Goal: Information Seeking & Learning: Learn about a topic

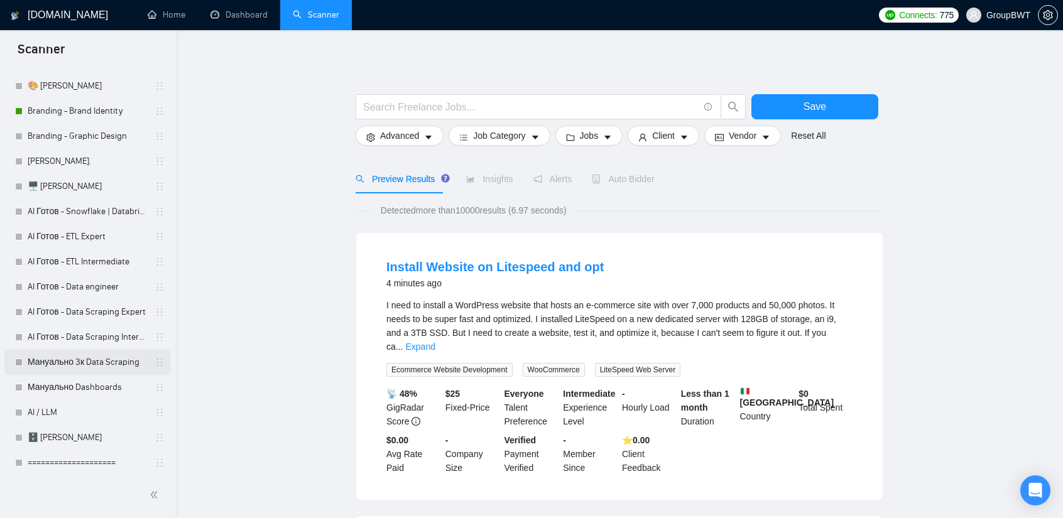
scroll to position [377, 0]
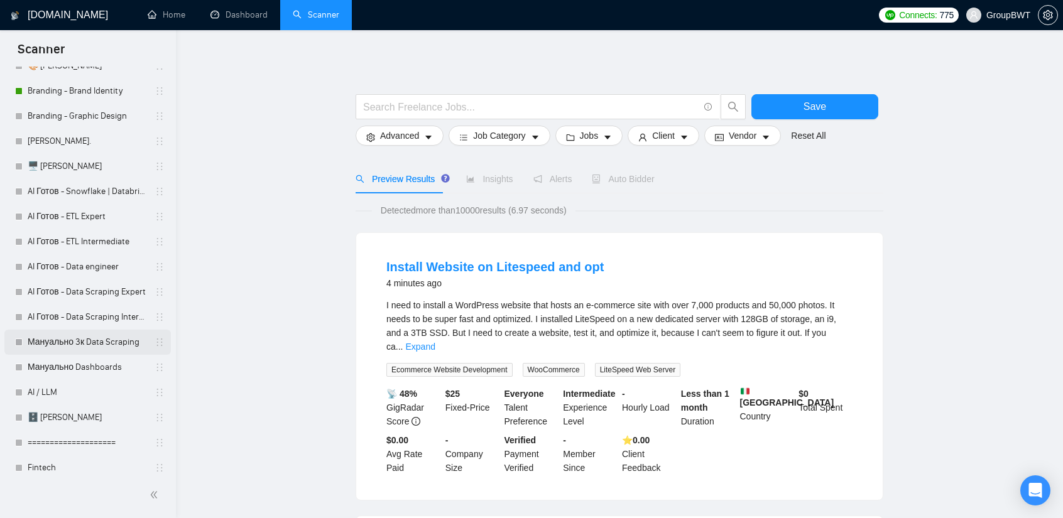
click at [103, 344] on link "Мануально 3к Data Scraping" at bounding box center [87, 342] width 119 height 25
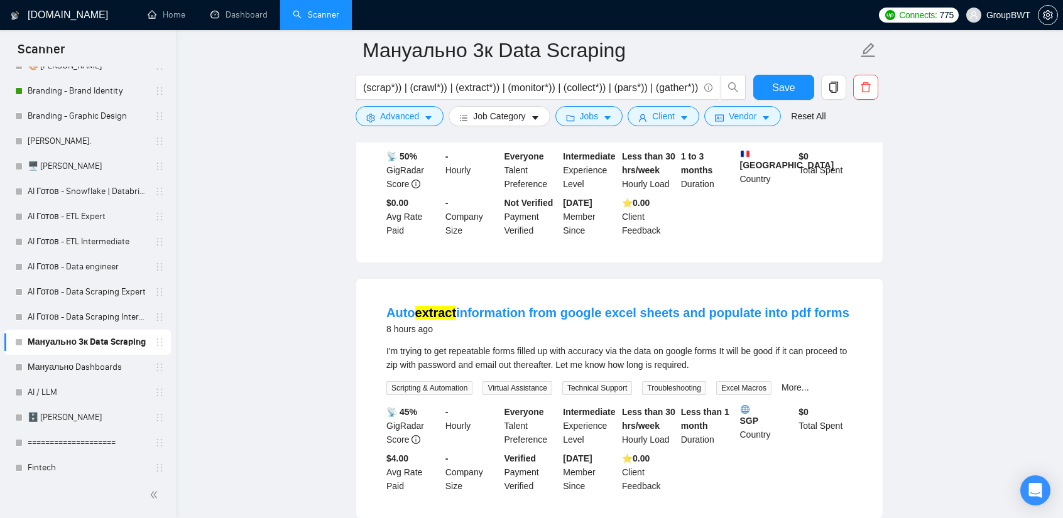
scroll to position [126, 0]
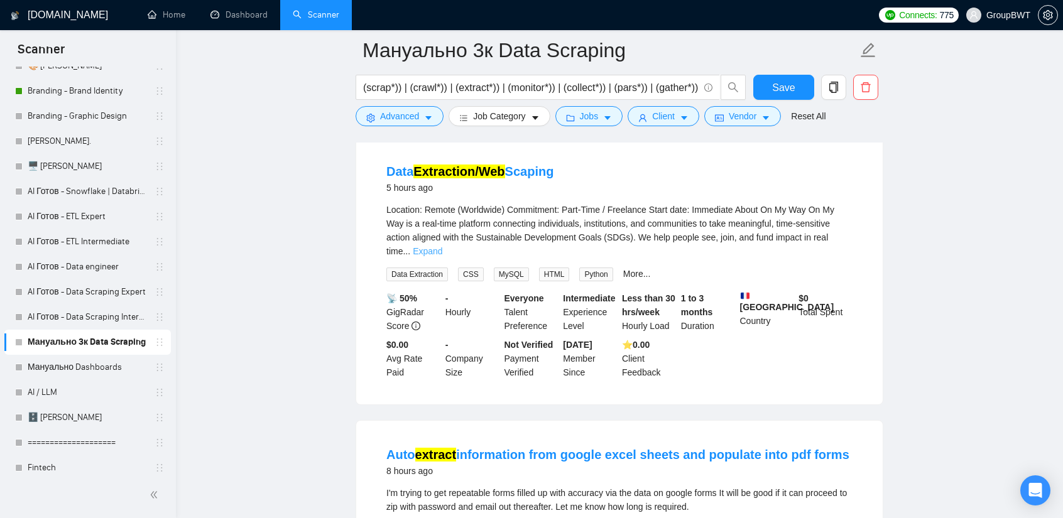
click at [442, 246] on link "Expand" at bounding box center [428, 251] width 30 height 10
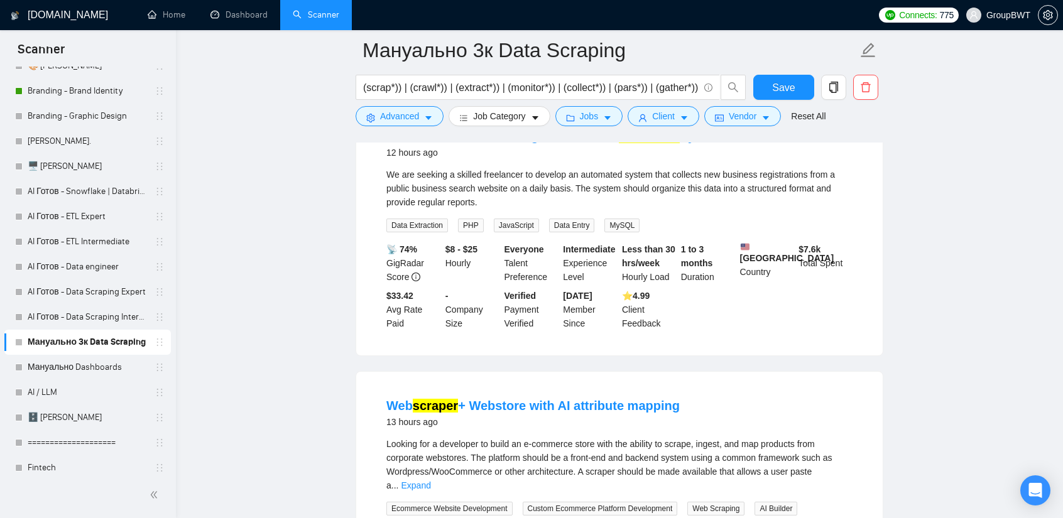
scroll to position [1633, 0]
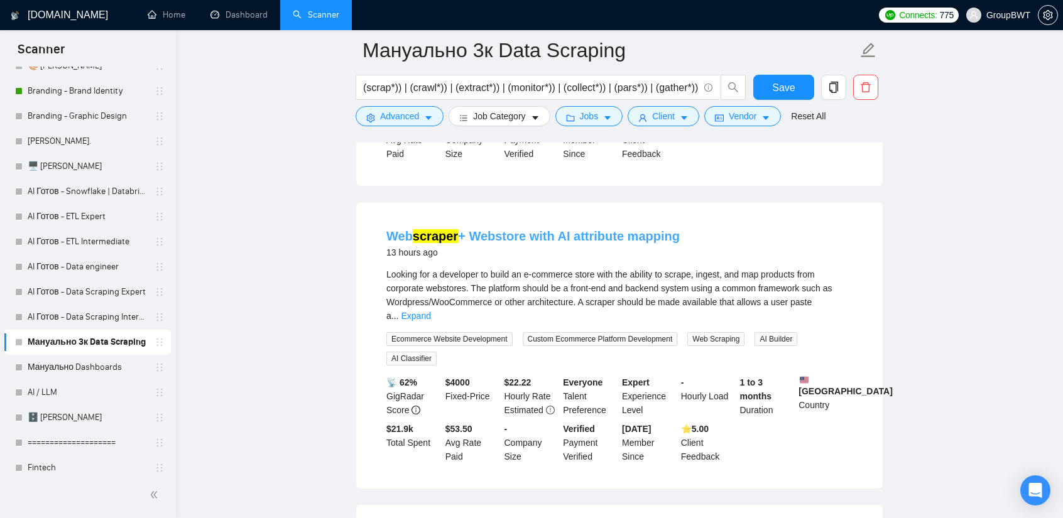
click at [612, 242] on link "Web scraper + Webstore with AI attribute mapping" at bounding box center [532, 236] width 293 height 14
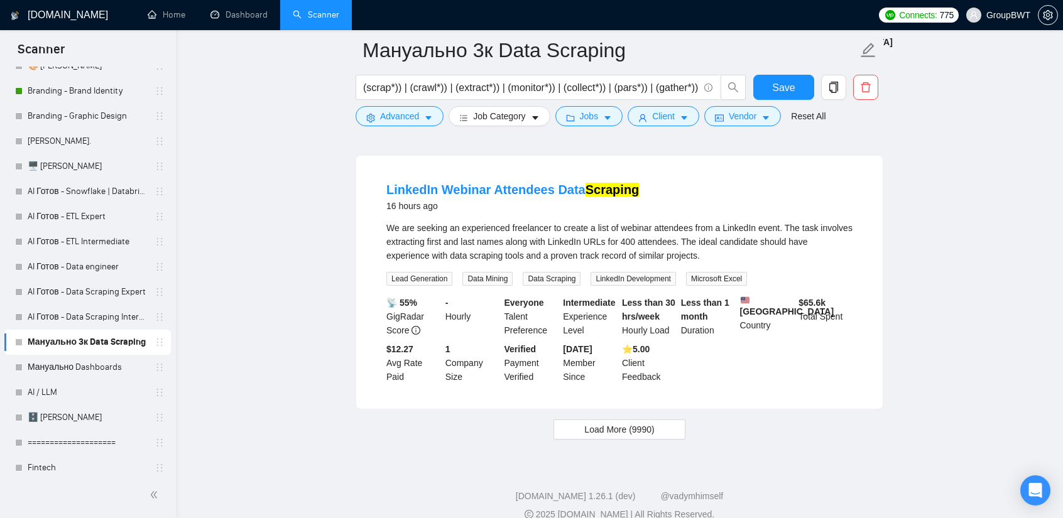
scroll to position [2827, 0]
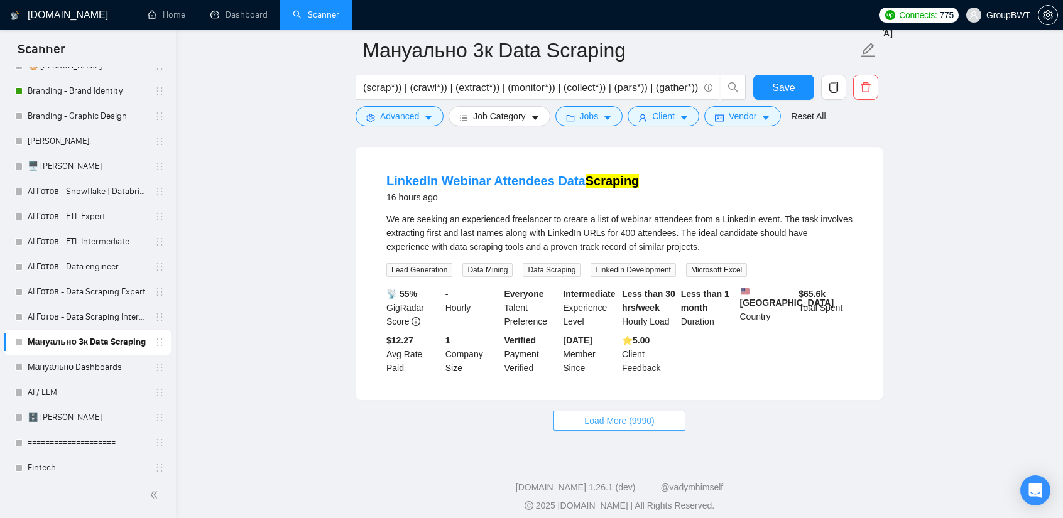
click at [649, 414] on span "Load More (9990)" at bounding box center [619, 421] width 70 height 14
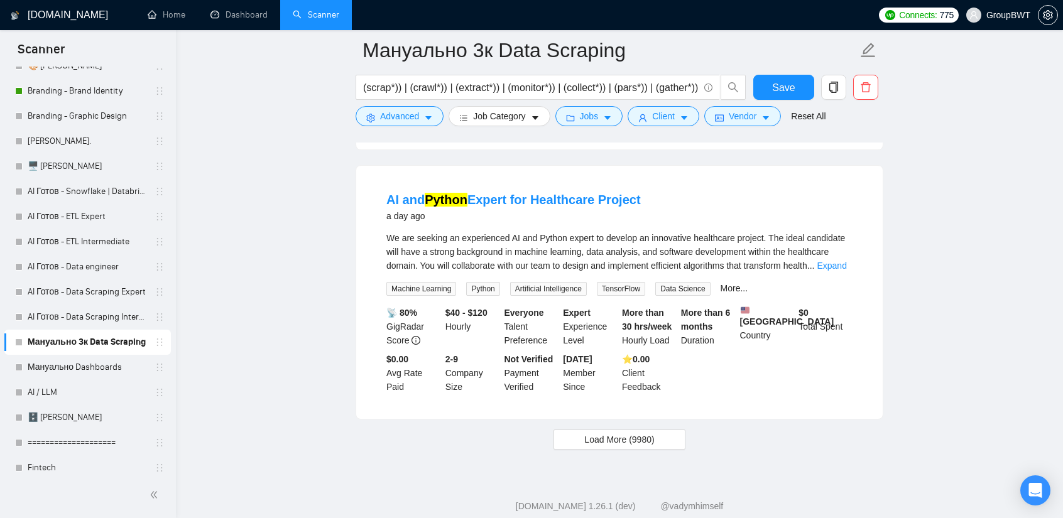
scroll to position [5554, 0]
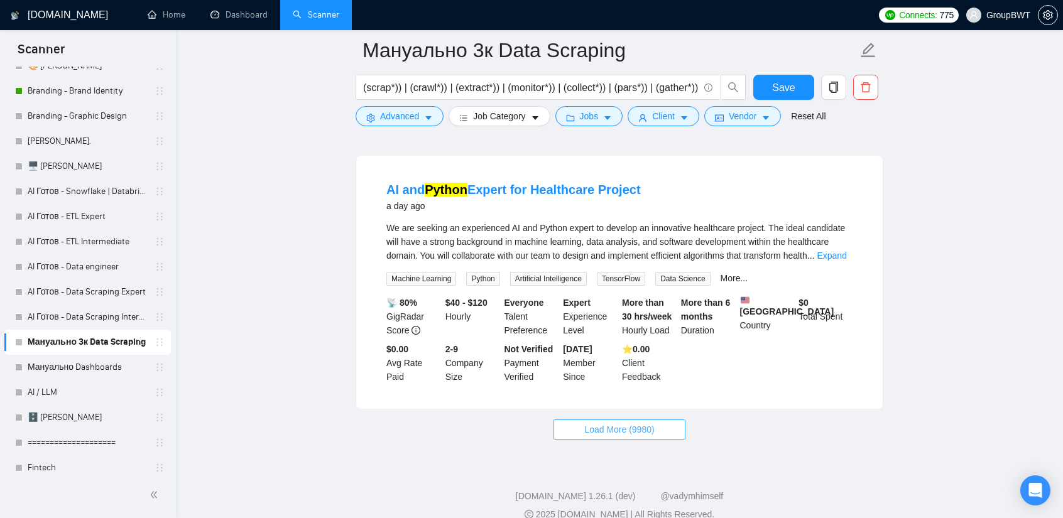
click at [643, 423] on span "Load More (9980)" at bounding box center [619, 430] width 70 height 14
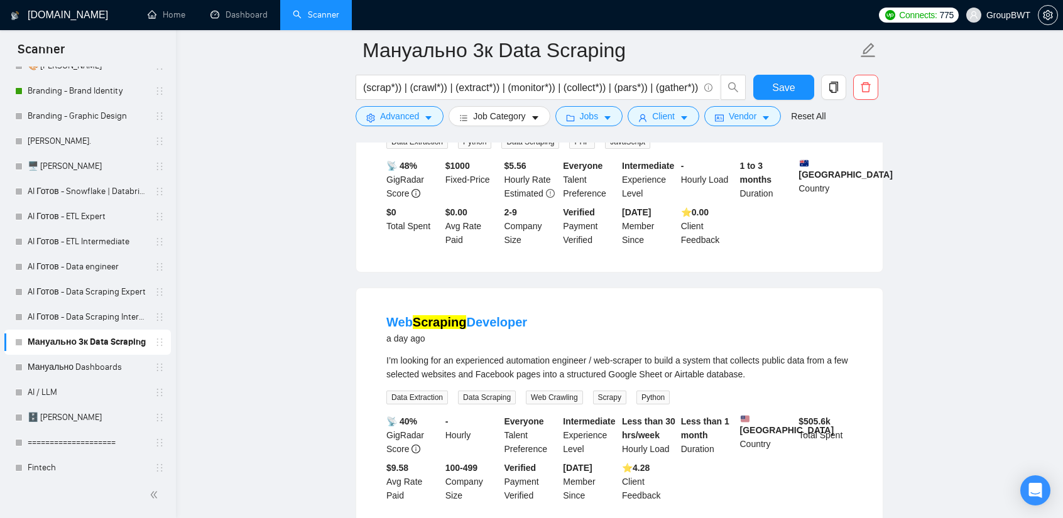
scroll to position [6433, 0]
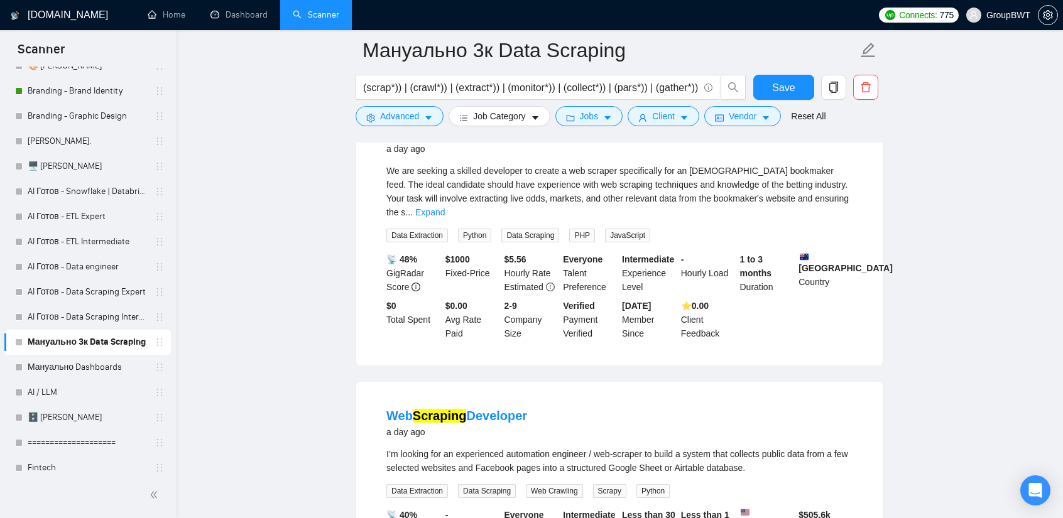
drag, startPoint x: 446, startPoint y: 382, endPoint x: 909, endPoint y: 318, distance: 468.0
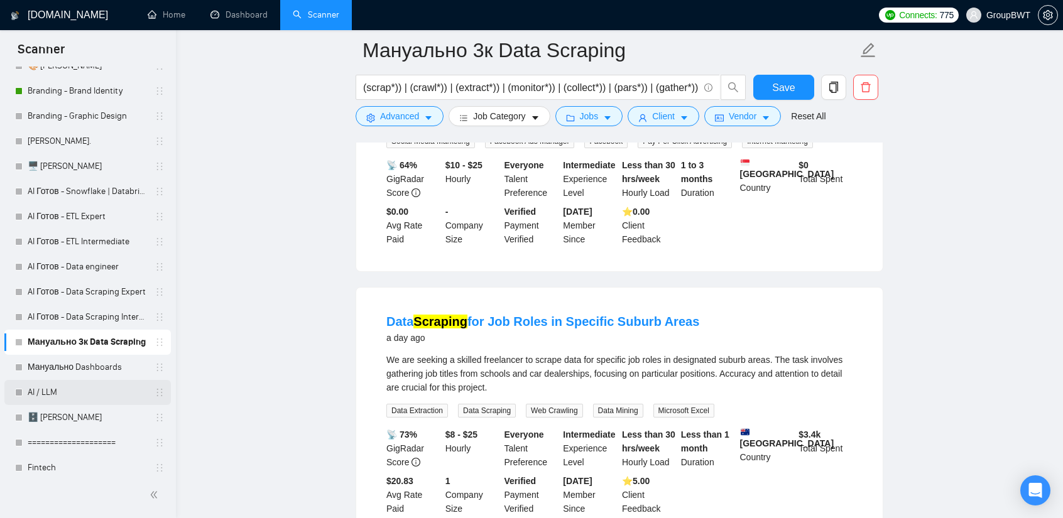
scroll to position [7627, 0]
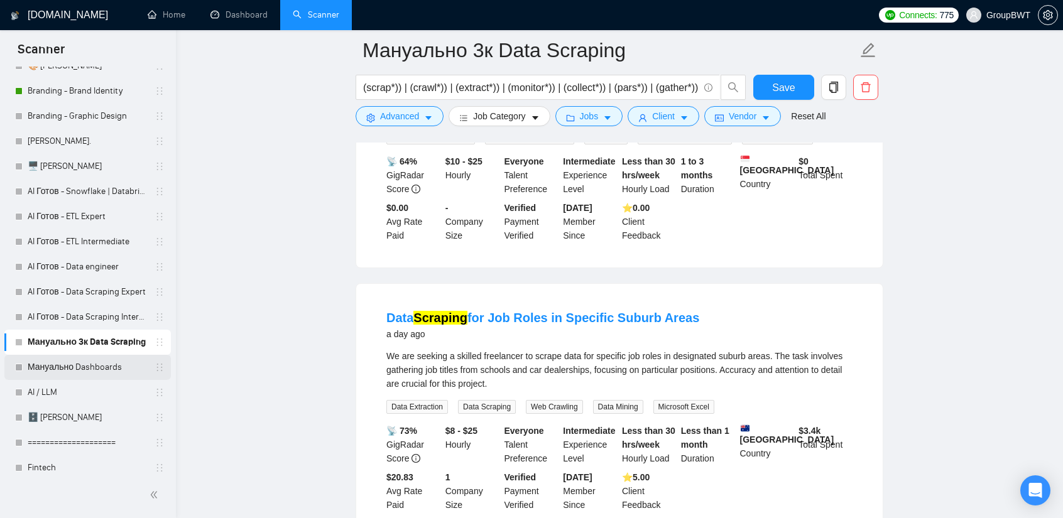
click at [82, 359] on link "Мануально Dashboards" at bounding box center [87, 367] width 119 height 25
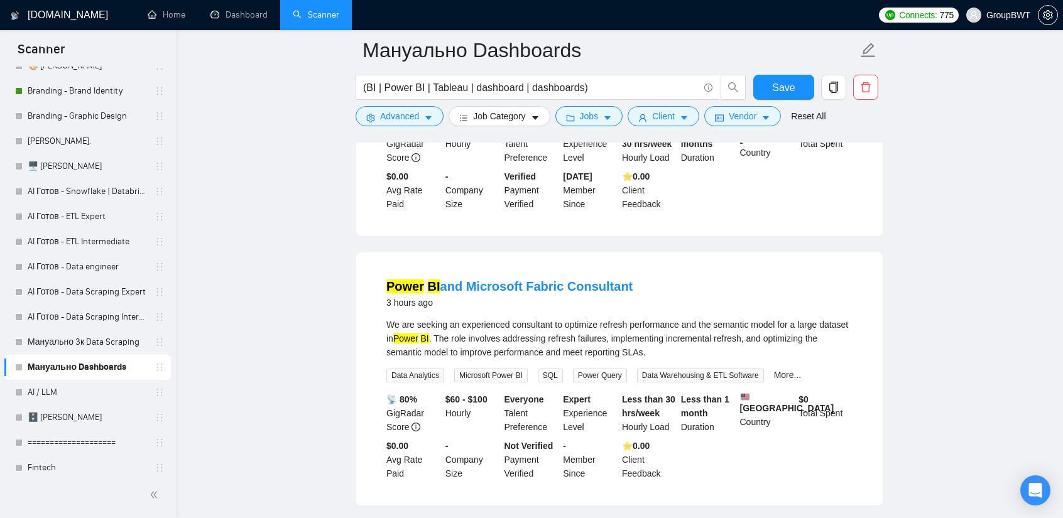
scroll to position [314, 0]
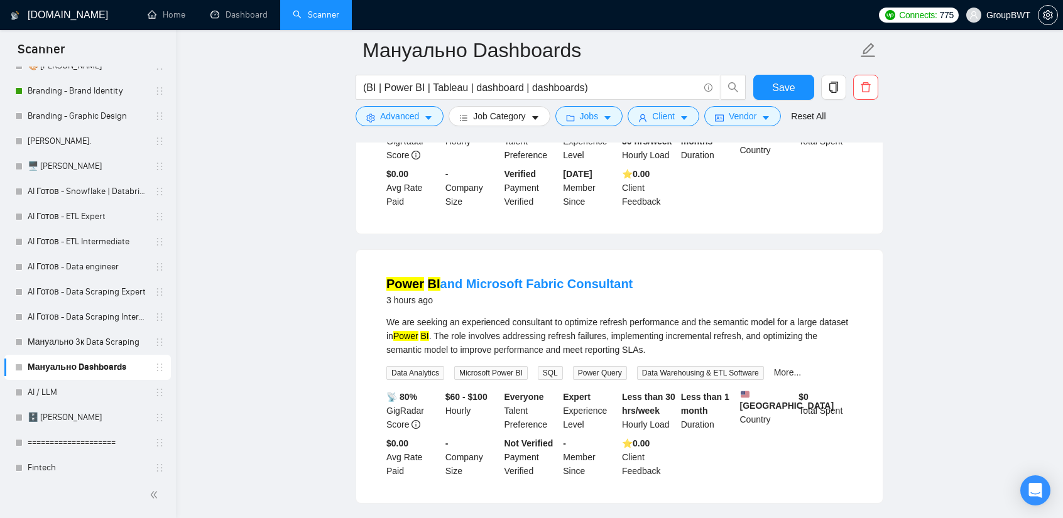
drag, startPoint x: 507, startPoint y: 281, endPoint x: 891, endPoint y: 296, distance: 383.4
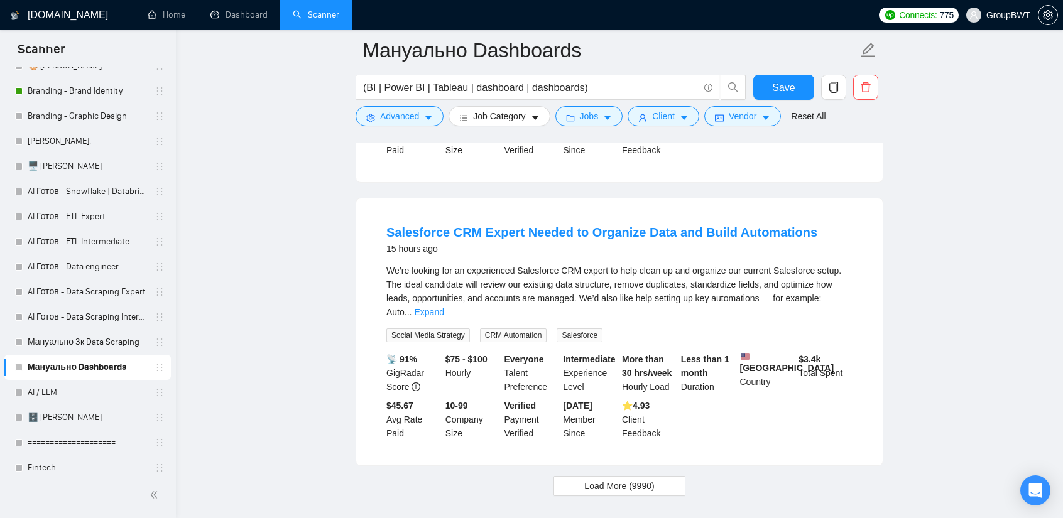
scroll to position [2673, 0]
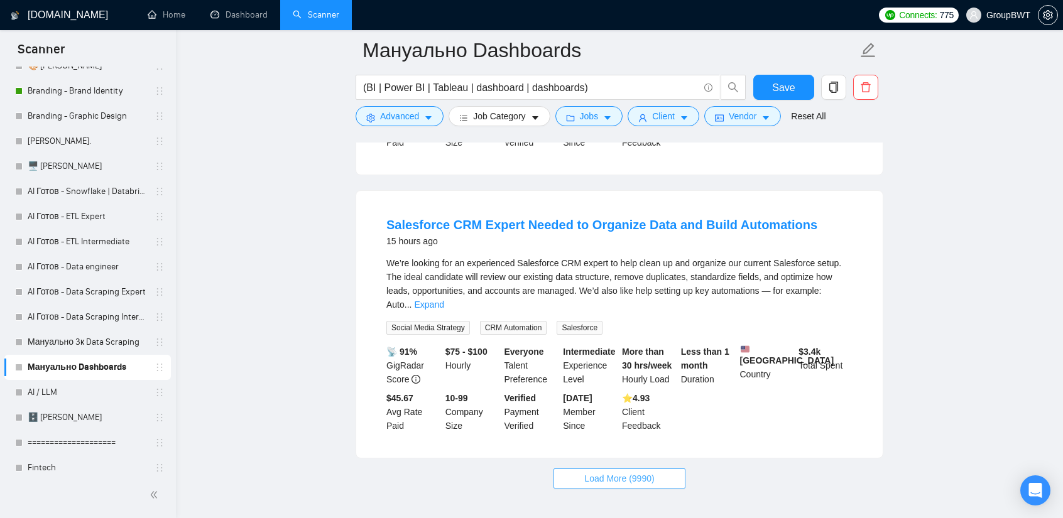
click at [617, 472] on span "Load More (9990)" at bounding box center [619, 479] width 70 height 14
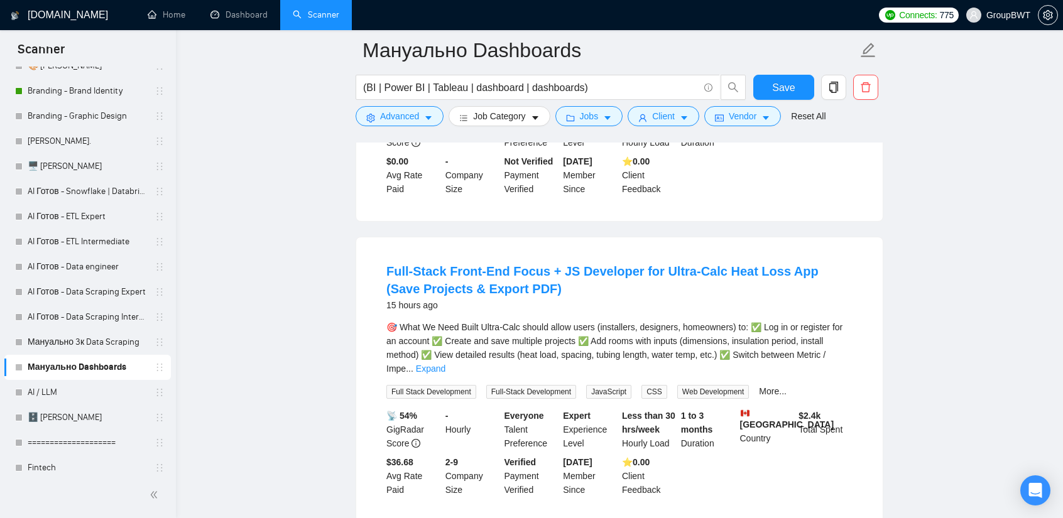
scroll to position [4055, 0]
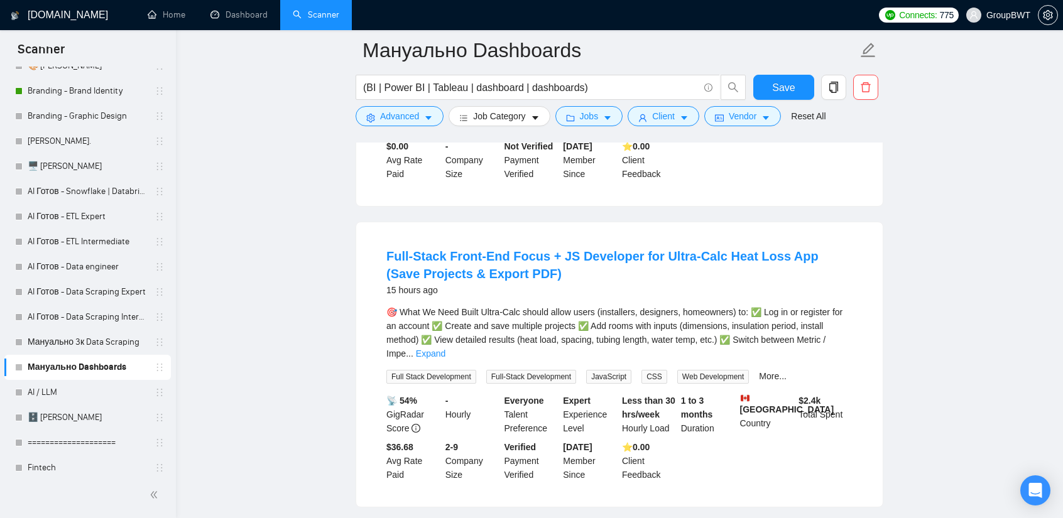
drag, startPoint x: 474, startPoint y: 173, endPoint x: 795, endPoint y: 231, distance: 326.1
click at [795, 305] on div "🎯 What We Need Built Ultra-Calc should allow users (installers, designers, home…" at bounding box center [619, 332] width 466 height 55
click at [445, 349] on link "Expand" at bounding box center [431, 354] width 30 height 10
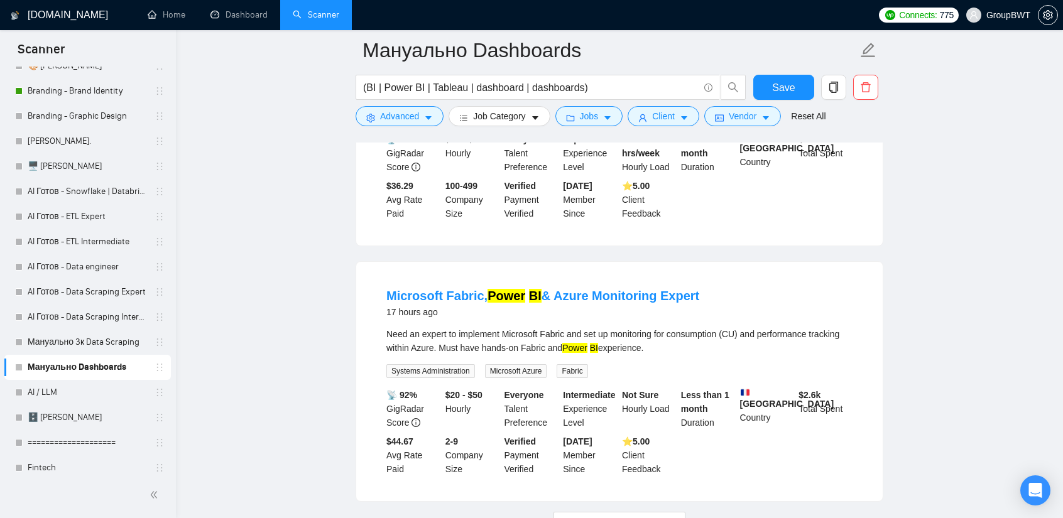
scroll to position [5594, 0]
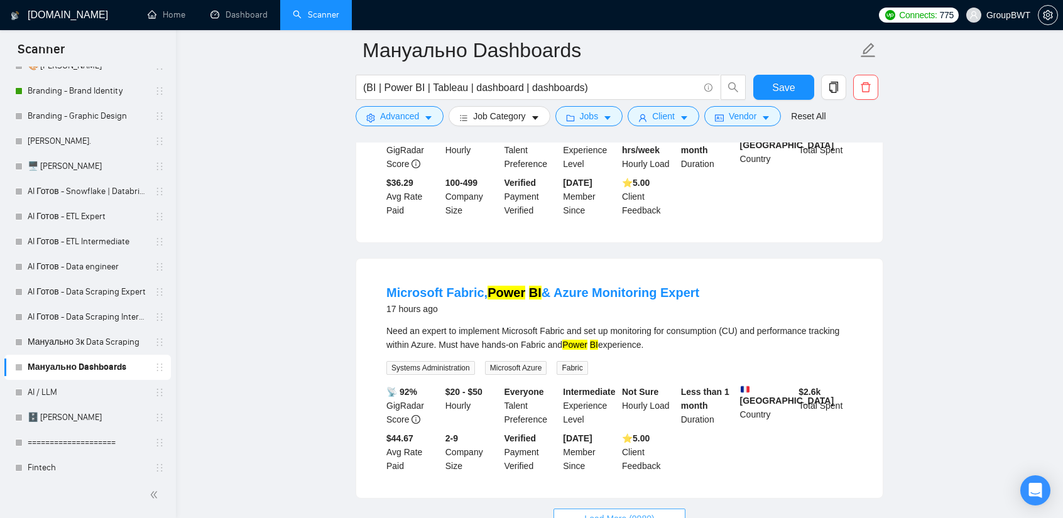
click at [637, 512] on span "Load More (9980)" at bounding box center [619, 519] width 70 height 14
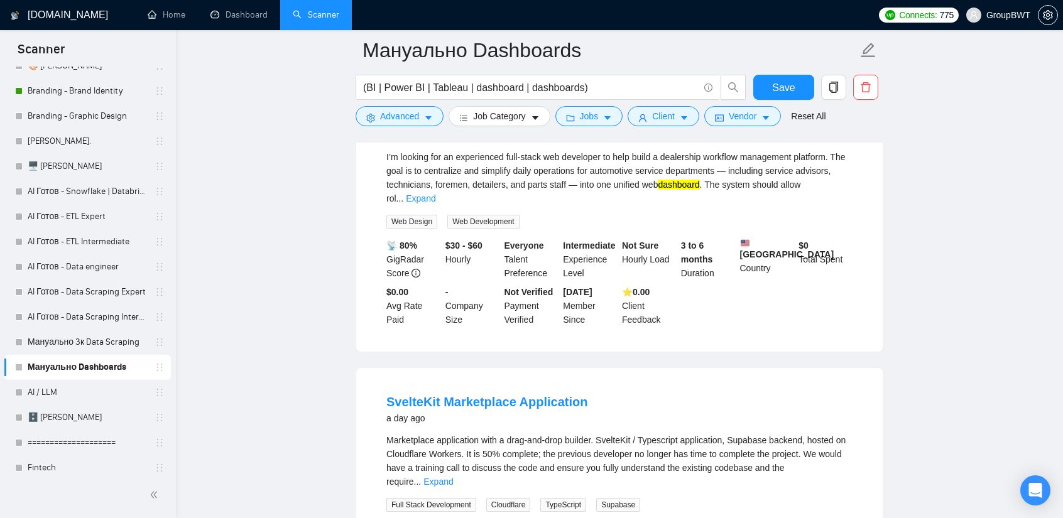
scroll to position [6913, 0]
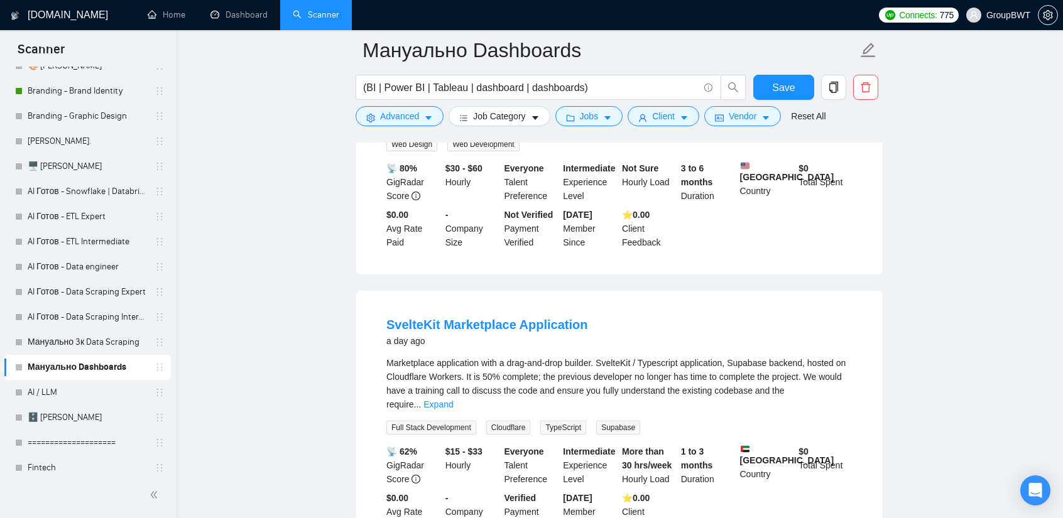
drag, startPoint x: 528, startPoint y: 214, endPoint x: 348, endPoint y: 215, distance: 180.3
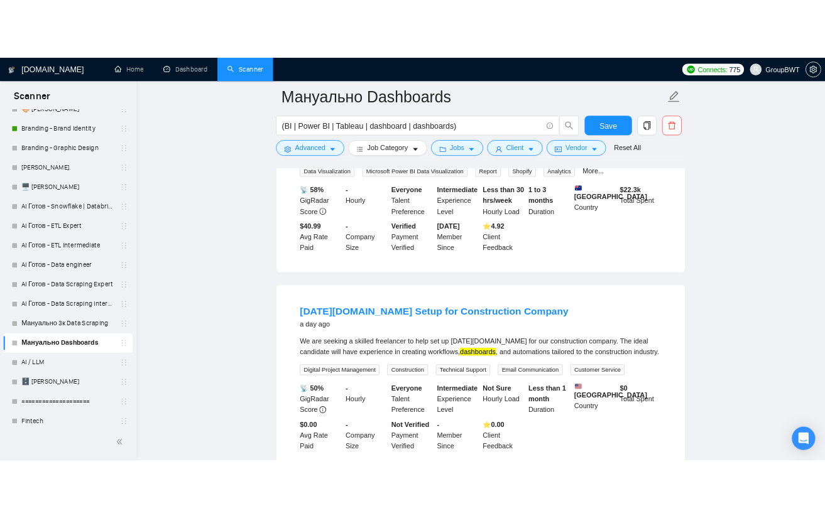
scroll to position [8321, 0]
